Goal: Transaction & Acquisition: Book appointment/travel/reservation

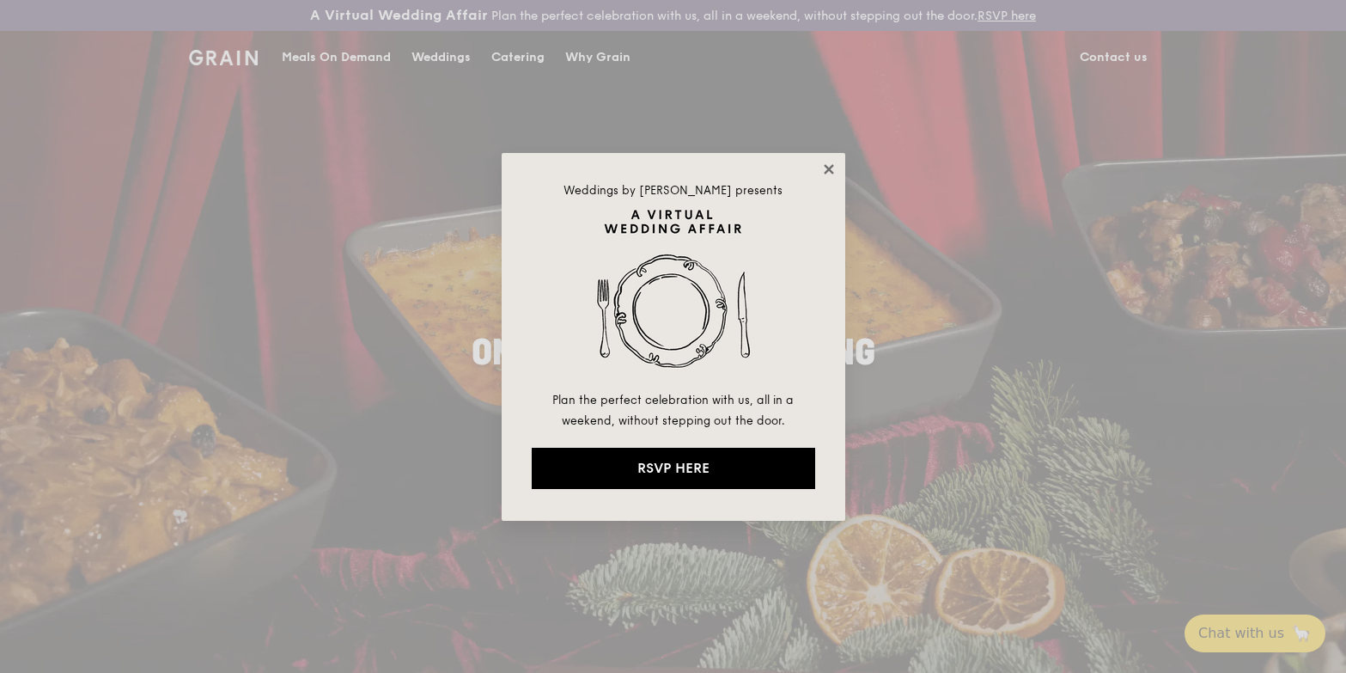
click at [831, 165] on icon at bounding box center [828, 169] width 15 height 15
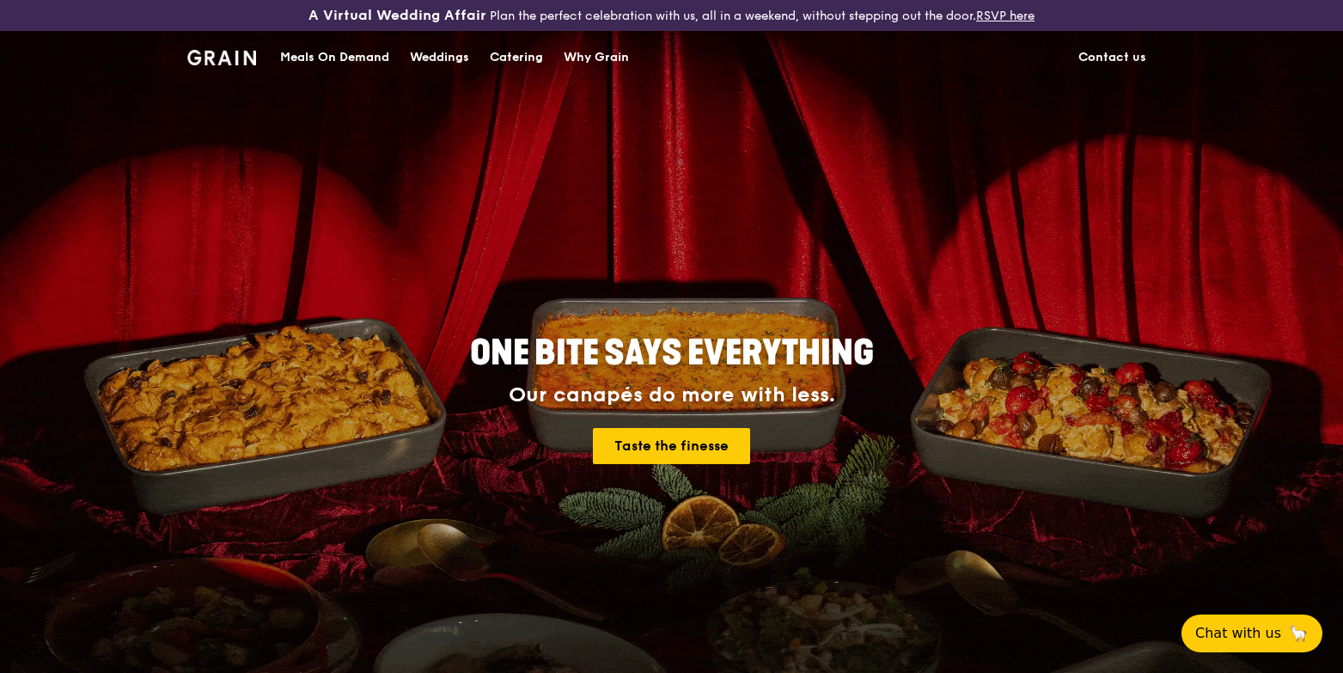
click at [507, 64] on div "Catering" at bounding box center [516, 58] width 53 height 52
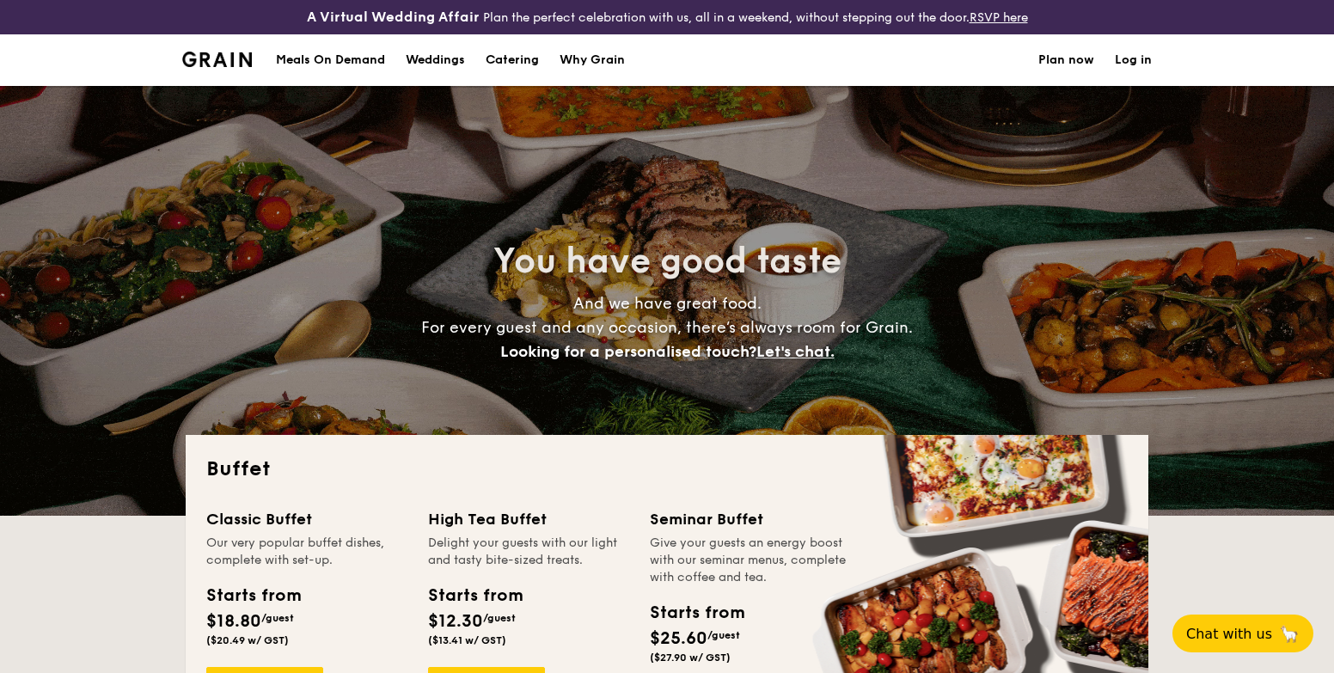
select select
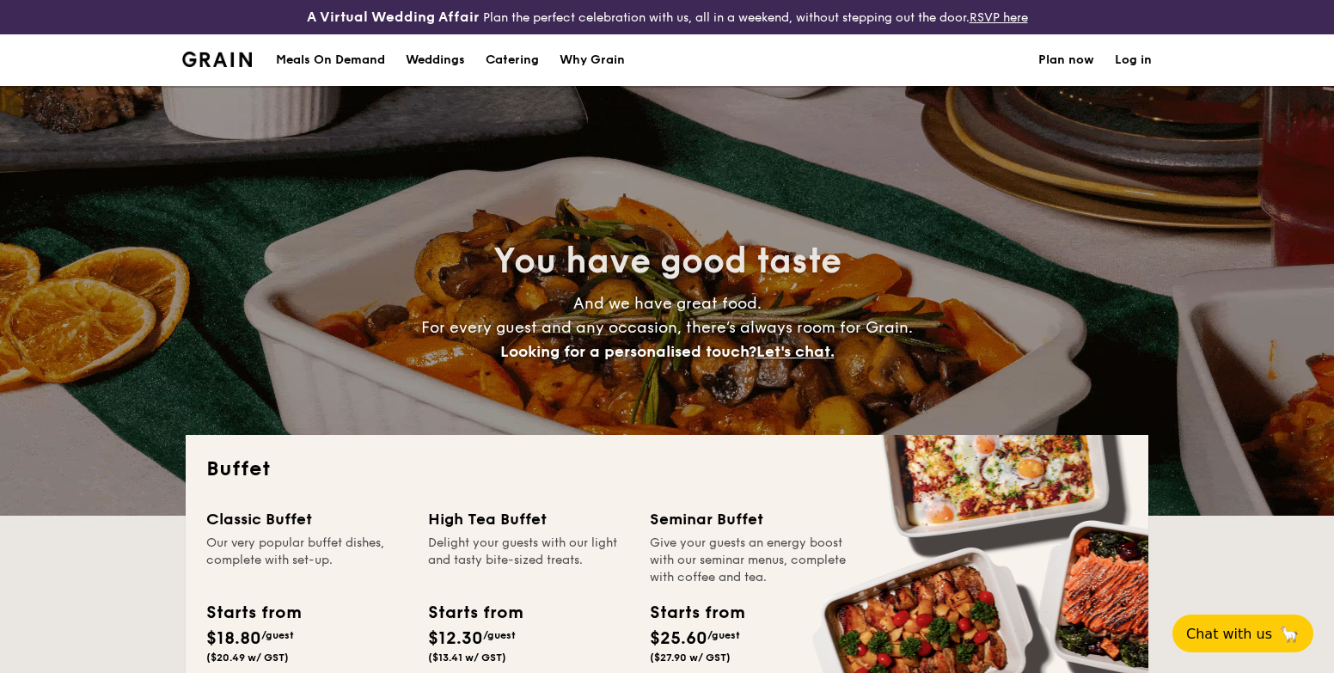
click at [504, 57] on h1 "Catering" at bounding box center [511, 60] width 53 height 52
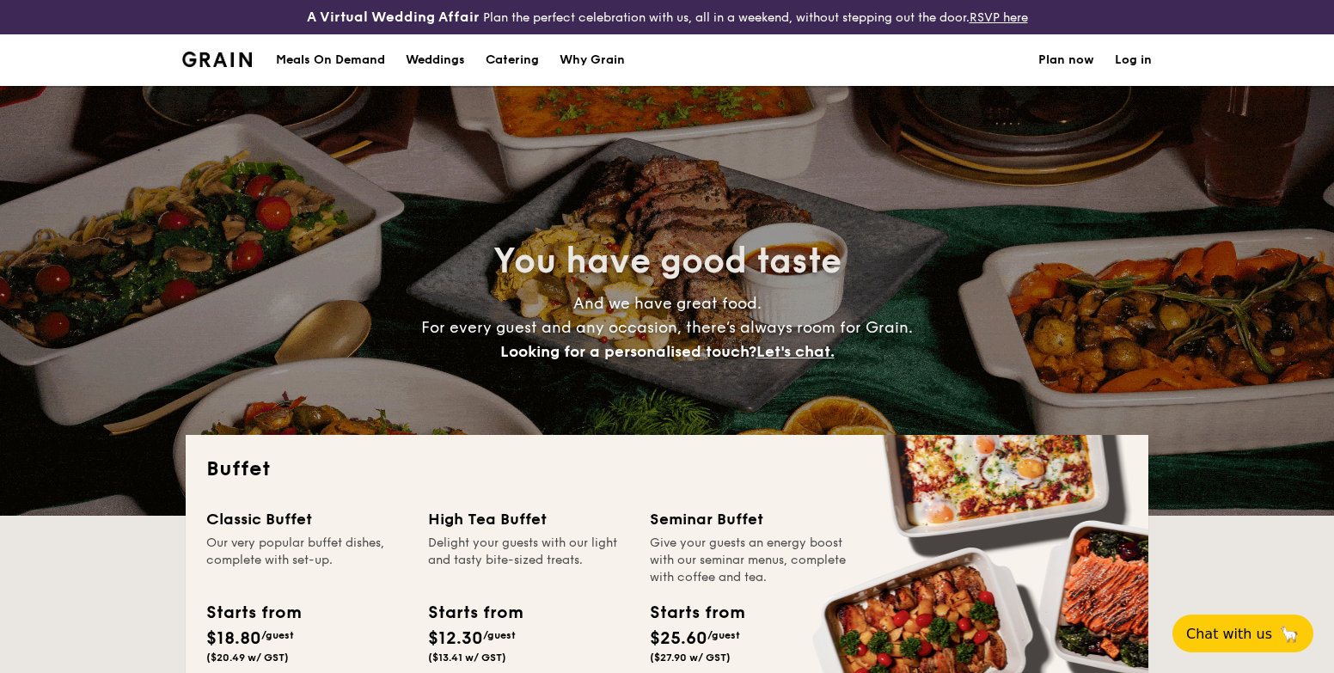
click at [1075, 57] on link "Plan now" at bounding box center [1066, 60] width 56 height 52
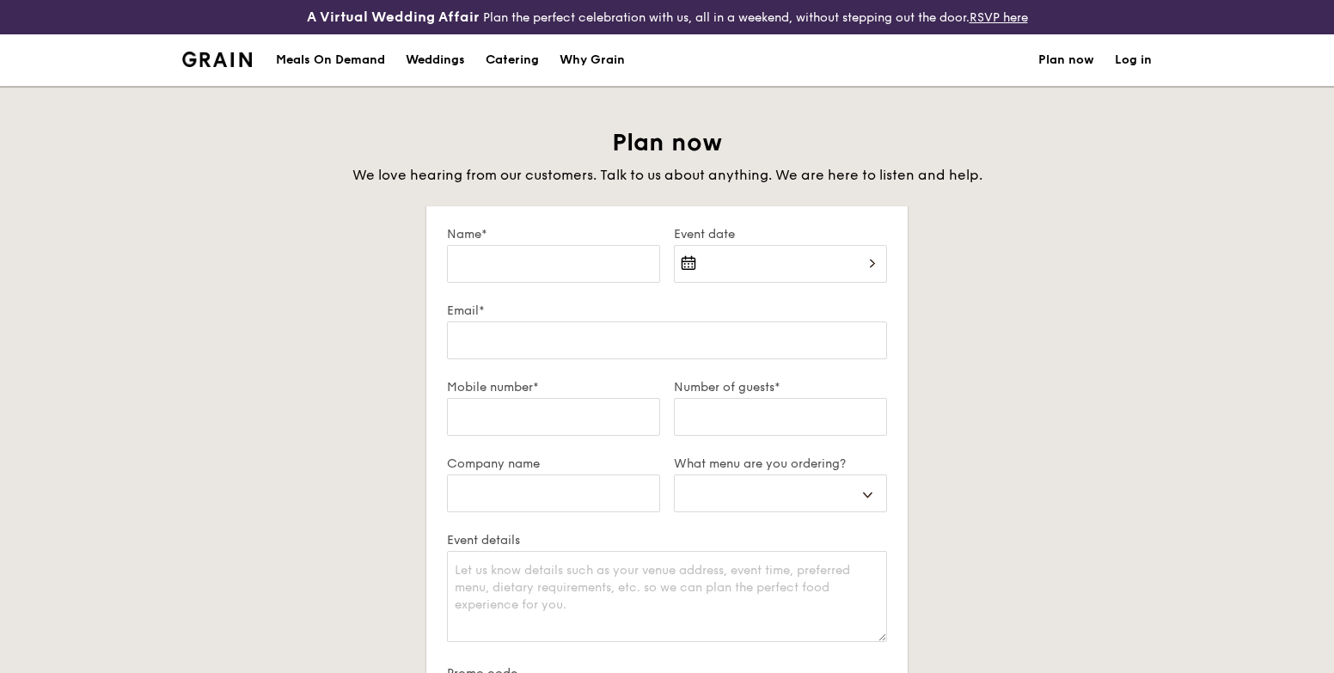
select select
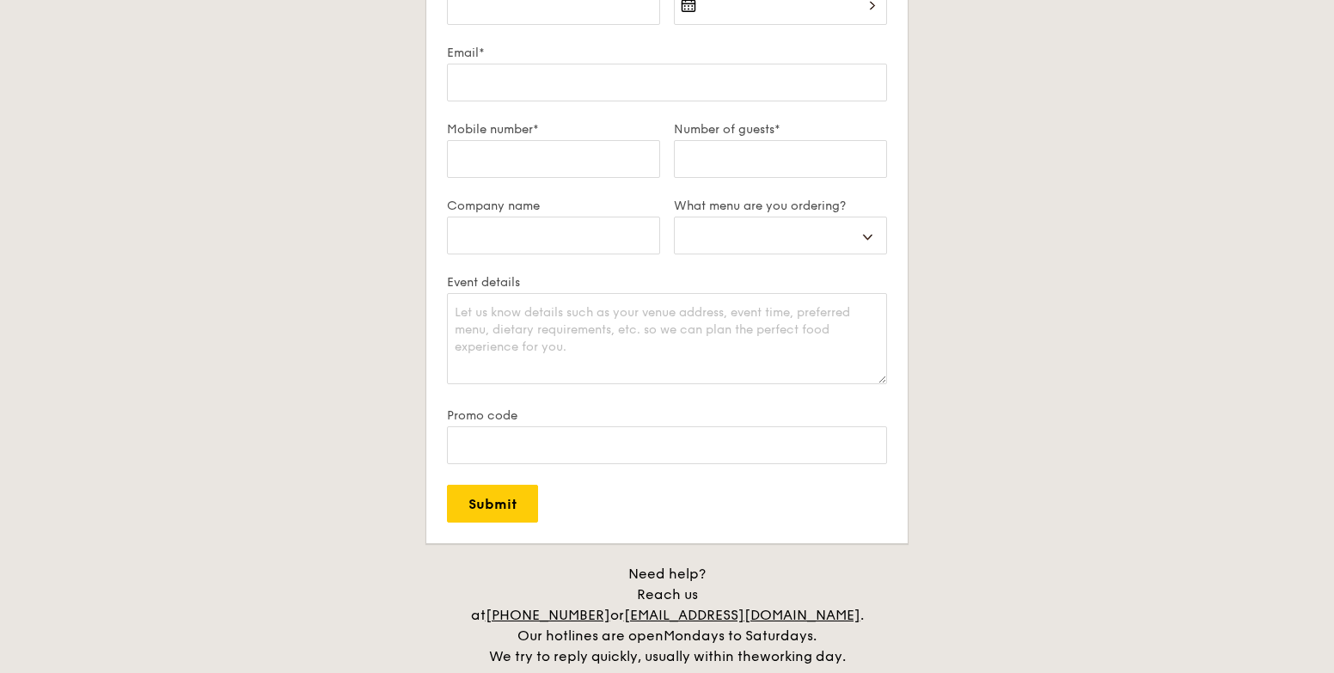
scroll to position [516, 0]
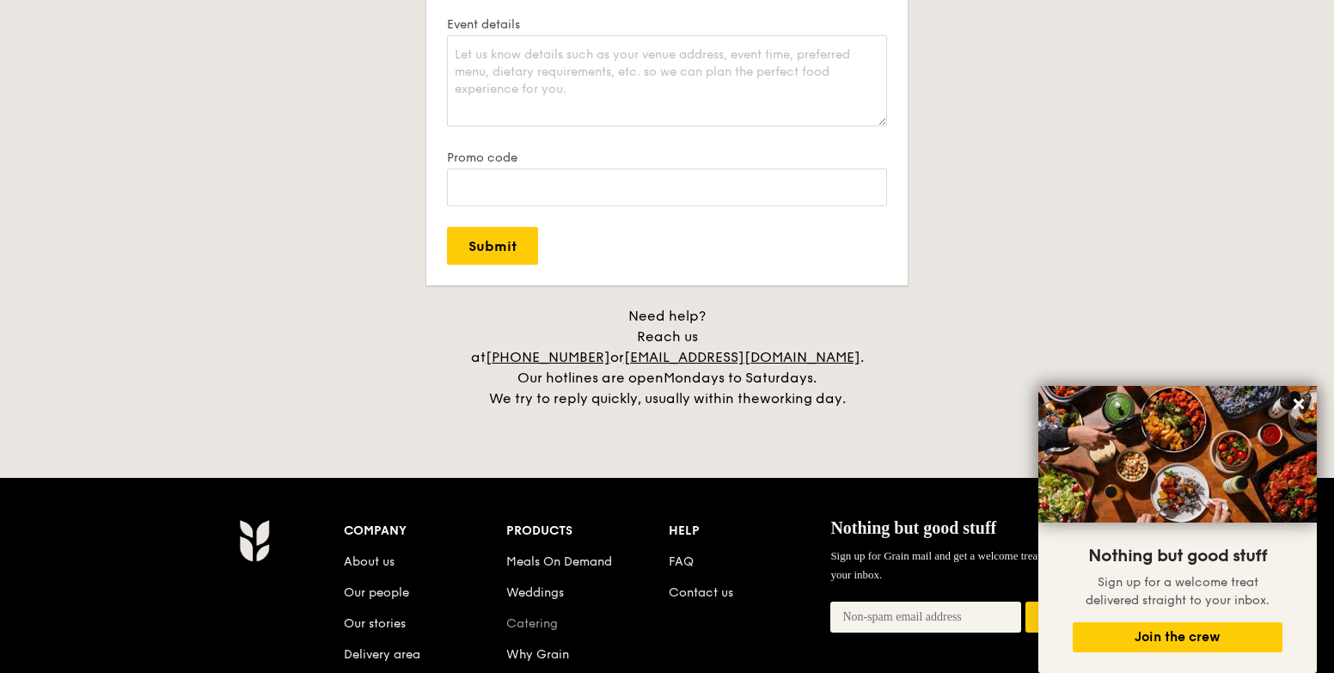
click at [531, 616] on link "Catering" at bounding box center [532, 623] width 52 height 15
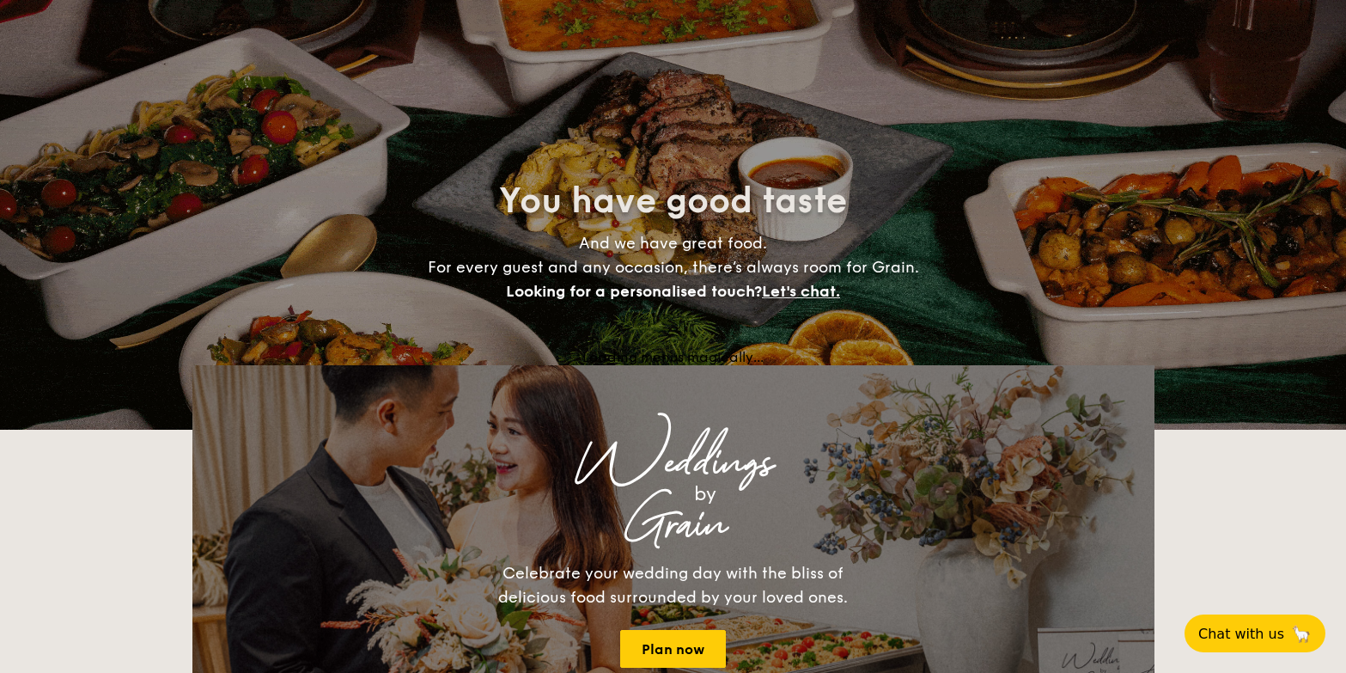
select select
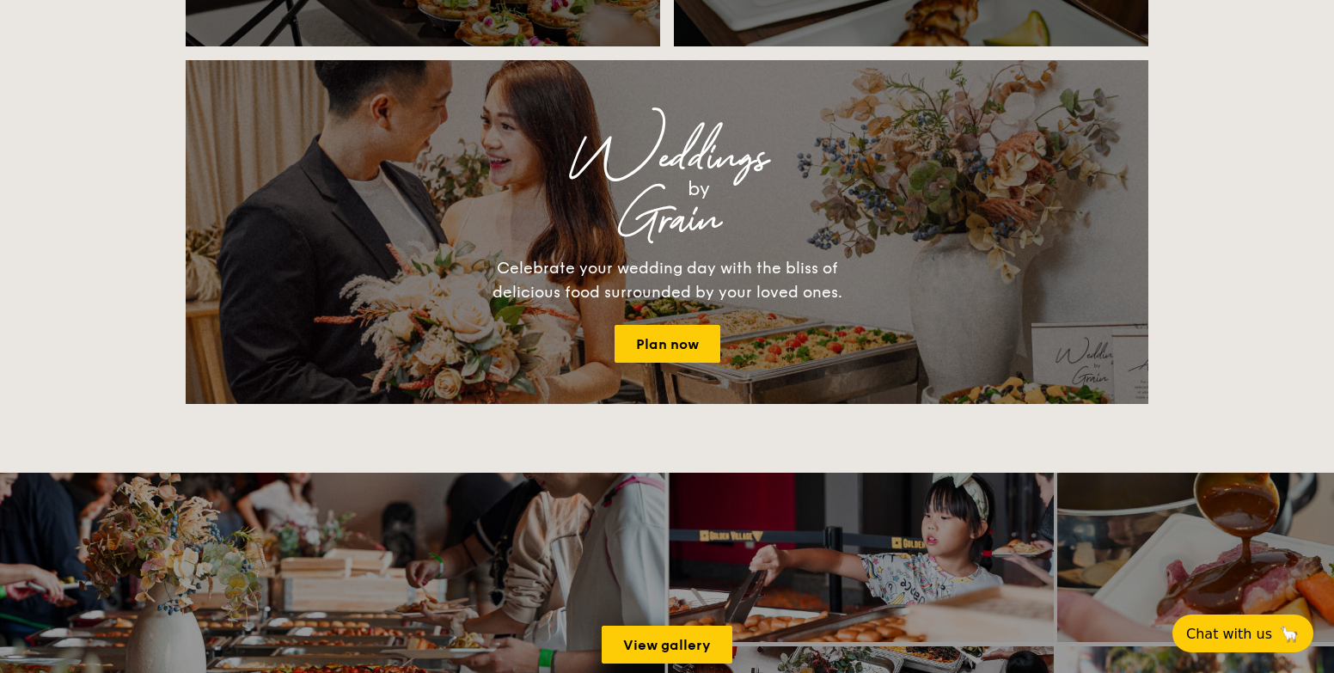
scroll to position [1633, 0]
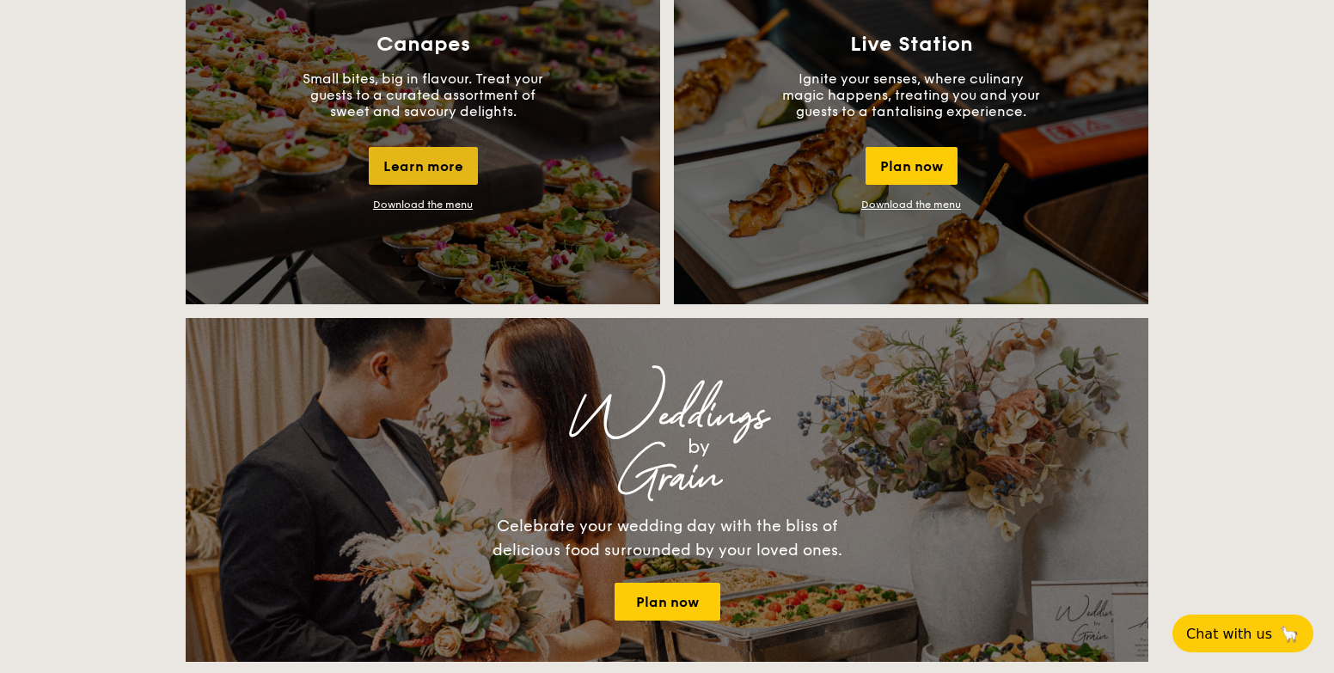
click at [461, 175] on div "Learn more" at bounding box center [423, 166] width 109 height 38
